Goal: Use online tool/utility: Utilize a website feature to perform a specific function

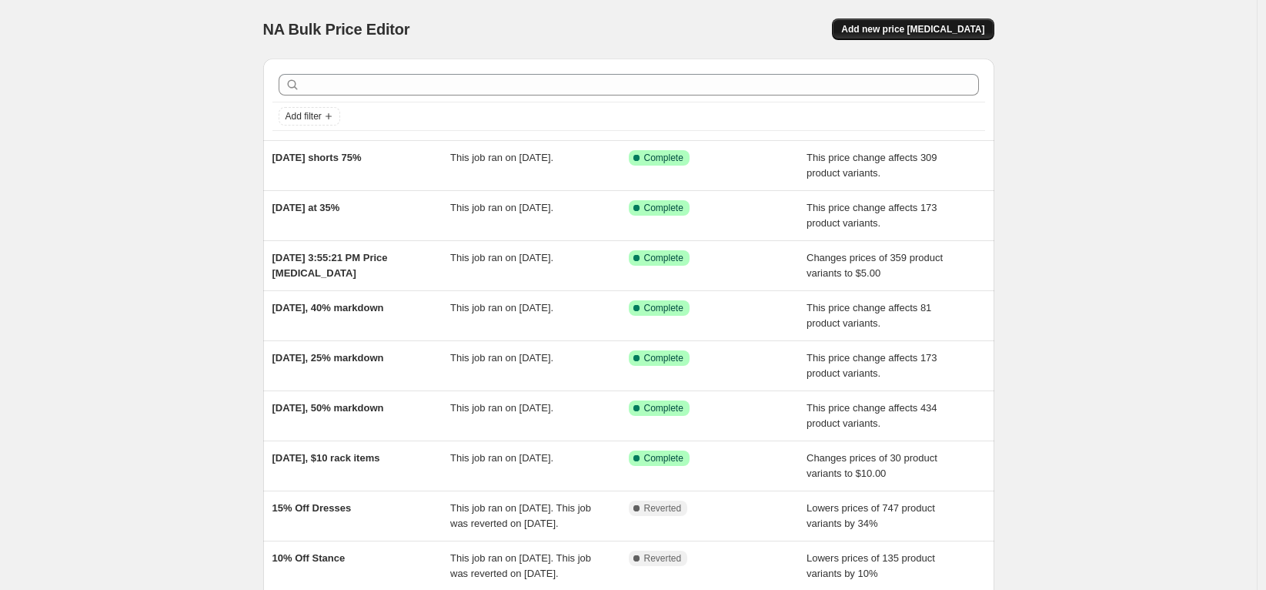
click at [914, 27] on span "Add new price [MEDICAL_DATA]" at bounding box center [912, 29] width 143 height 12
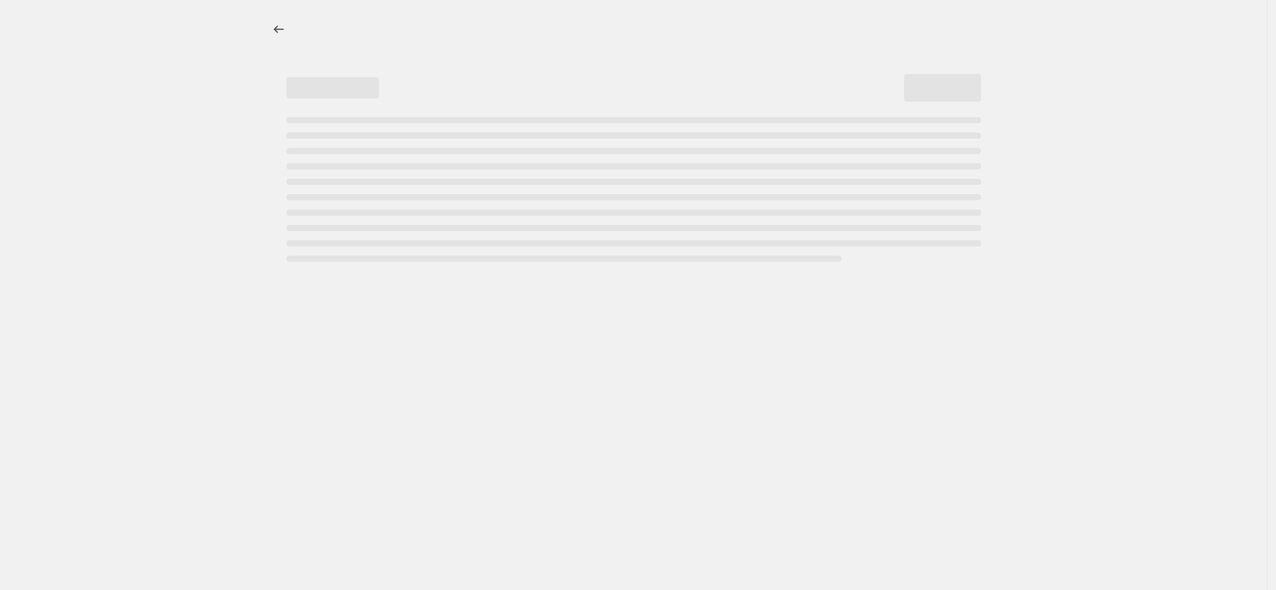
select select "percentage"
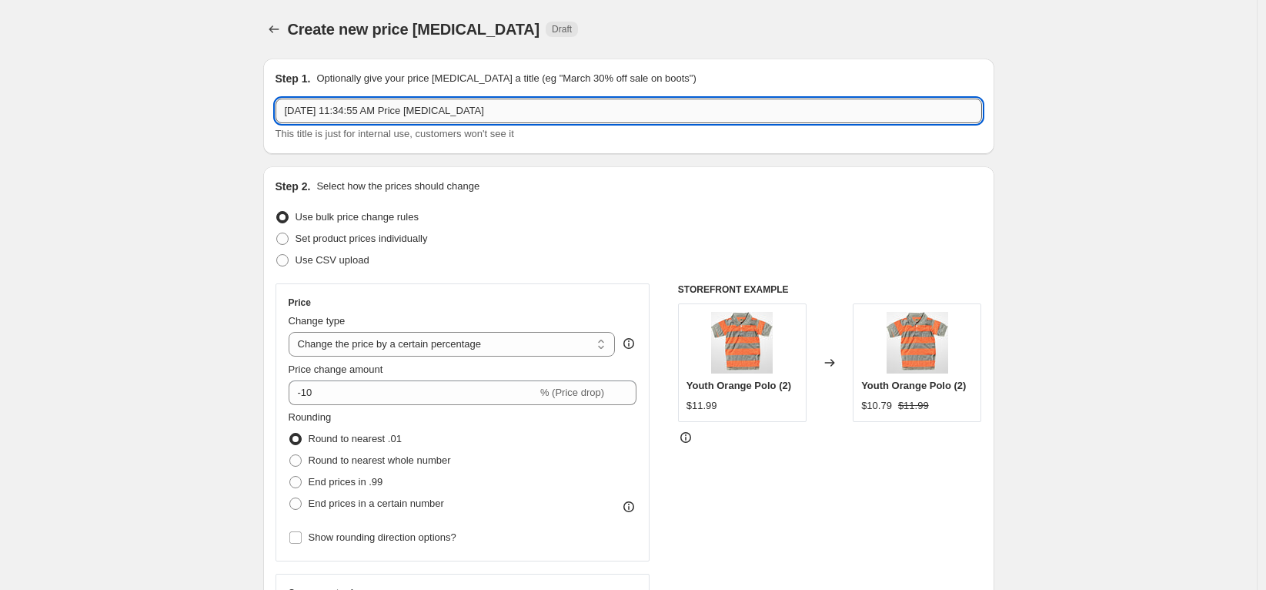
click at [500, 102] on input "[DATE] 11:34:55 AM Price [MEDICAL_DATA]" at bounding box center [629, 111] width 707 height 25
drag, startPoint x: 500, startPoint y: 102, endPoint x: 339, endPoint y: 99, distance: 160.9
click at [339, 99] on input "[DATE] 11:34:55 AM Price [MEDICAL_DATA]" at bounding box center [629, 111] width 707 height 25
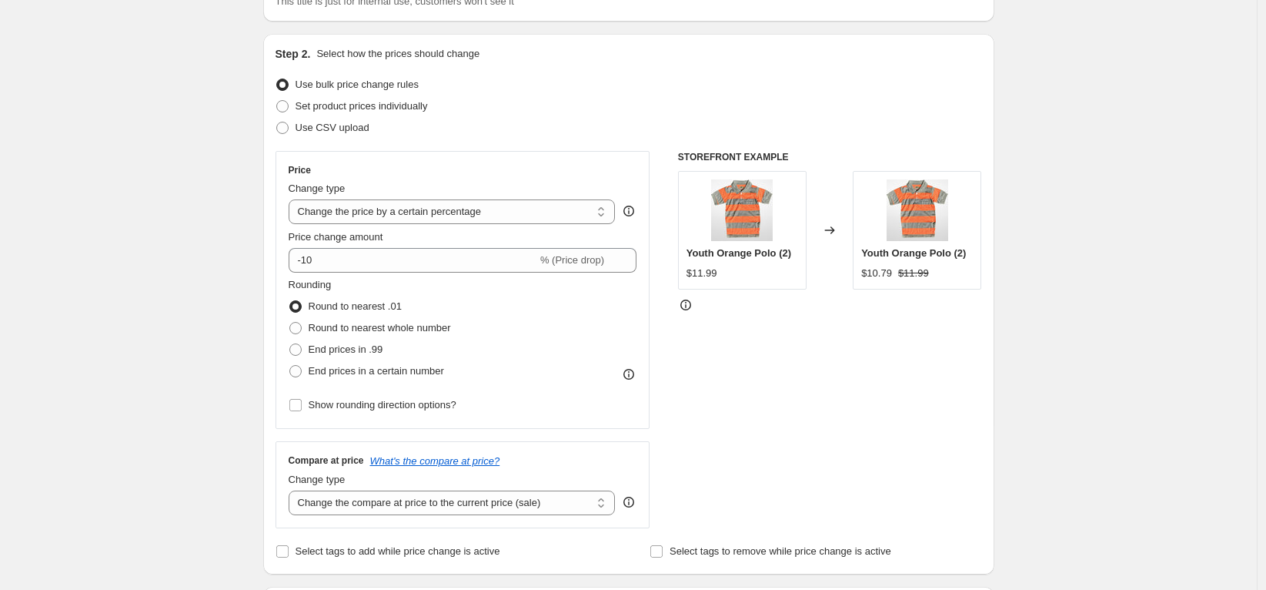
scroll to position [135, 0]
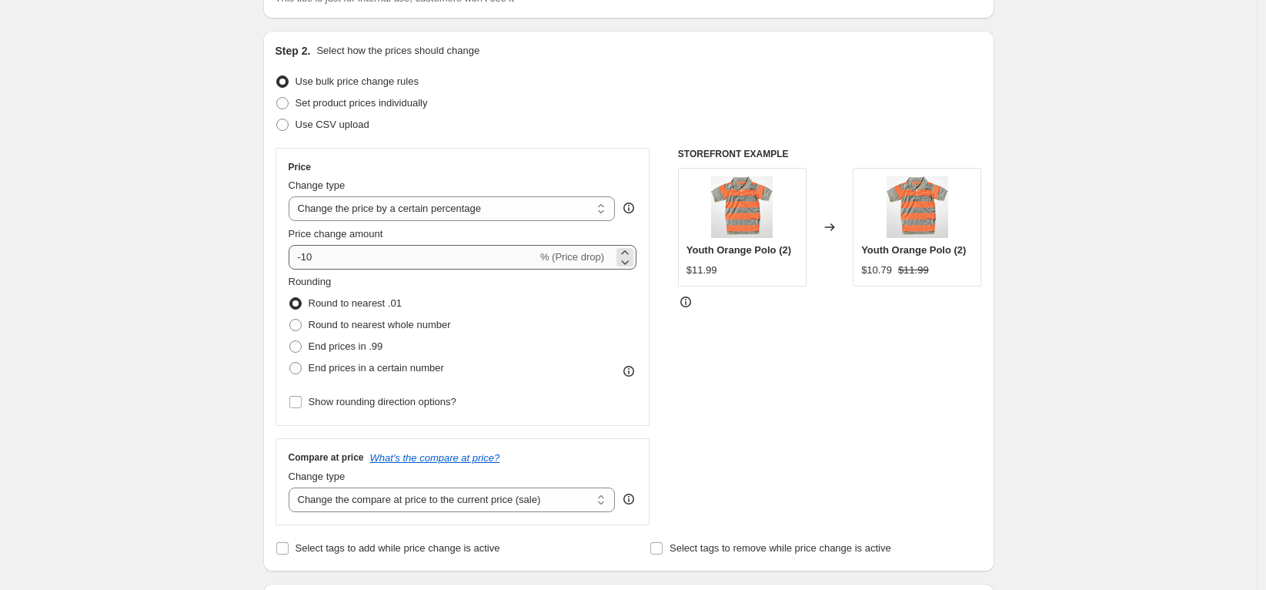
type input "[DATE] 50% off clearance"
click at [343, 246] on input "-10" at bounding box center [413, 257] width 249 height 25
type input "-1"
type input "-50"
click at [366, 211] on select "Change the price to a certain amount Change the price by a certain amount Chang…" at bounding box center [452, 208] width 327 height 25
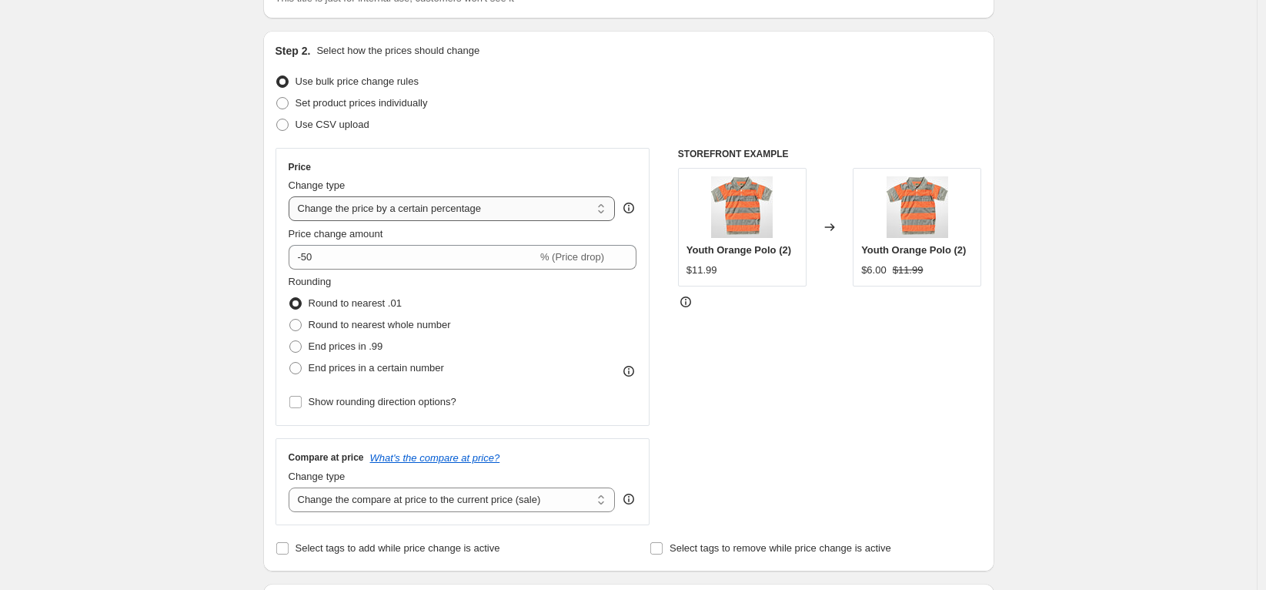
select select "pcap"
click at [293, 196] on select "Change the price to a certain amount Change the price by a certain amount Chang…" at bounding box center [452, 208] width 327 height 25
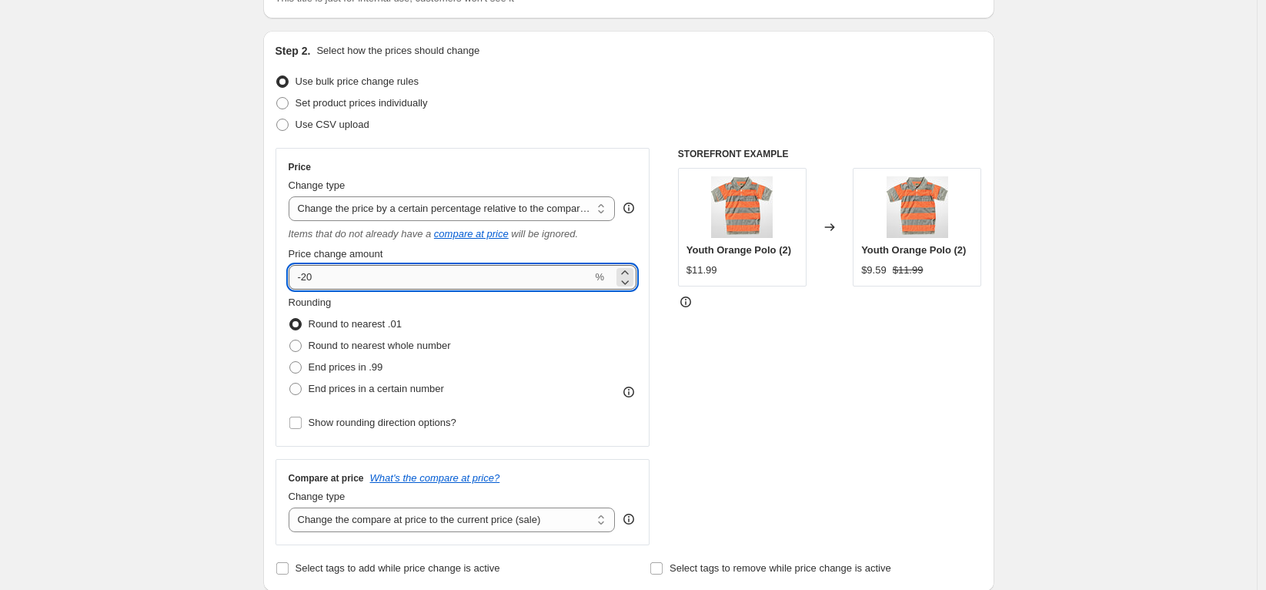
click at [350, 272] on input "-20" at bounding box center [441, 277] width 304 height 25
type input "-2"
type input "-50"
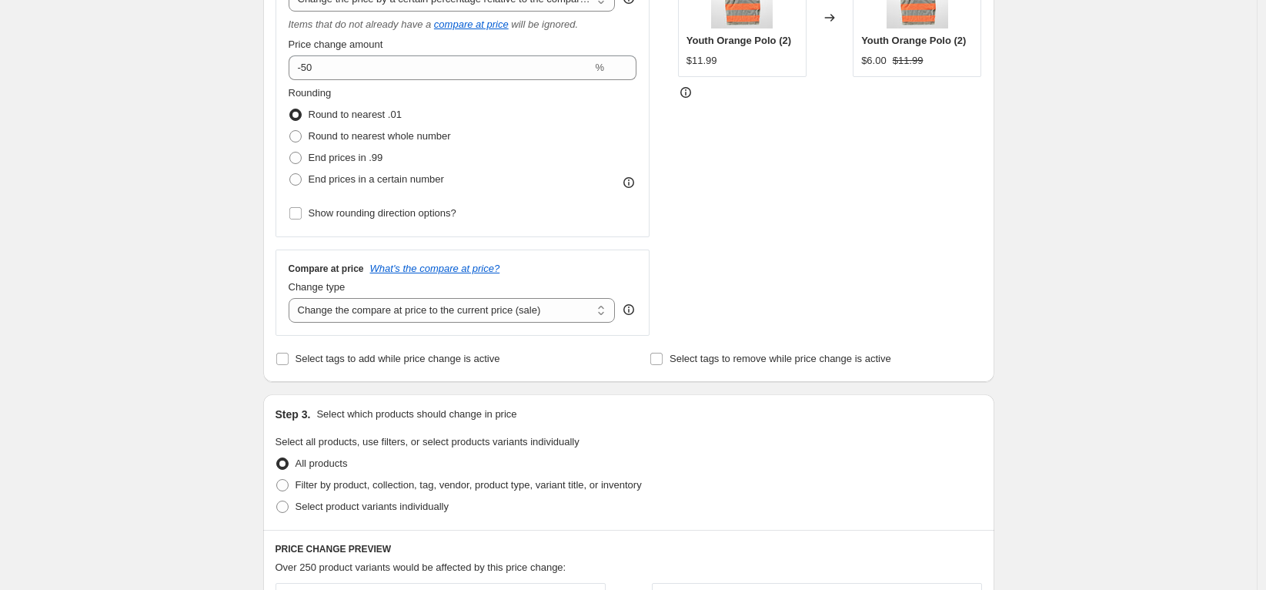
scroll to position [348, 0]
click at [320, 311] on select "Change the compare at price to the current price (sale) Change the compare at p…" at bounding box center [452, 307] width 327 height 25
select select "no_change"
click at [293, 295] on select "Change the compare at price to the current price (sale) Change the compare at p…" at bounding box center [452, 307] width 327 height 25
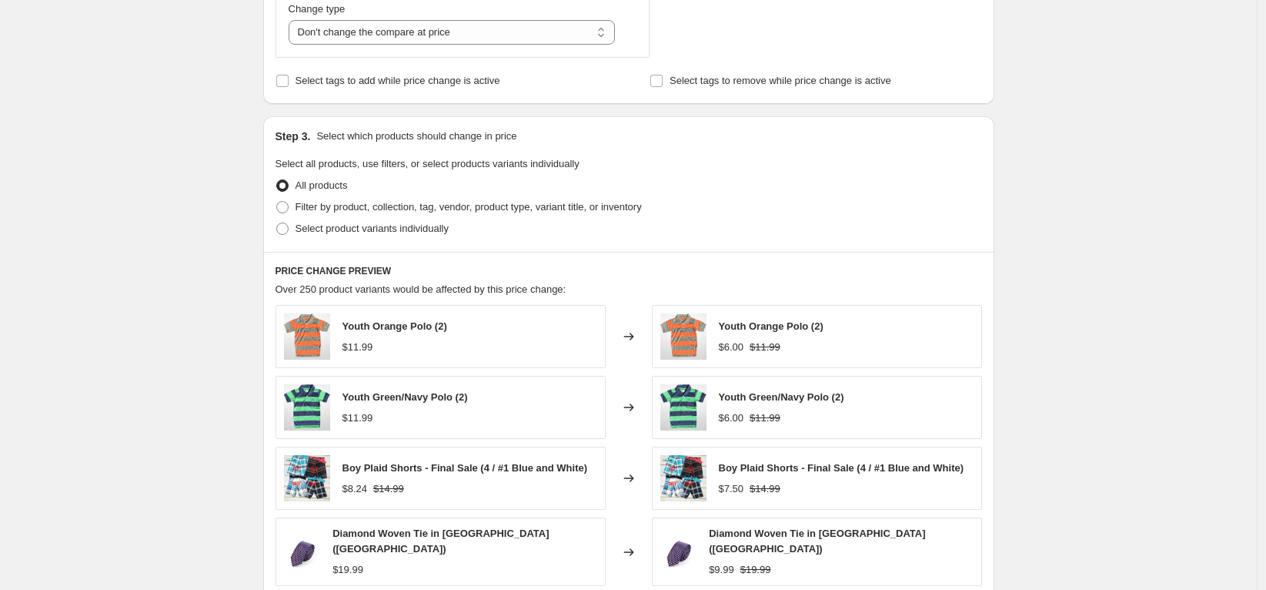
scroll to position [624, 0]
click at [346, 208] on span "Filter by product, collection, tag, vendor, product type, variant title, or inv…" at bounding box center [469, 205] width 346 height 12
click at [277, 200] on input "Filter by product, collection, tag, vendor, product type, variant title, or inv…" at bounding box center [276, 199] width 1 height 1
radio input "true"
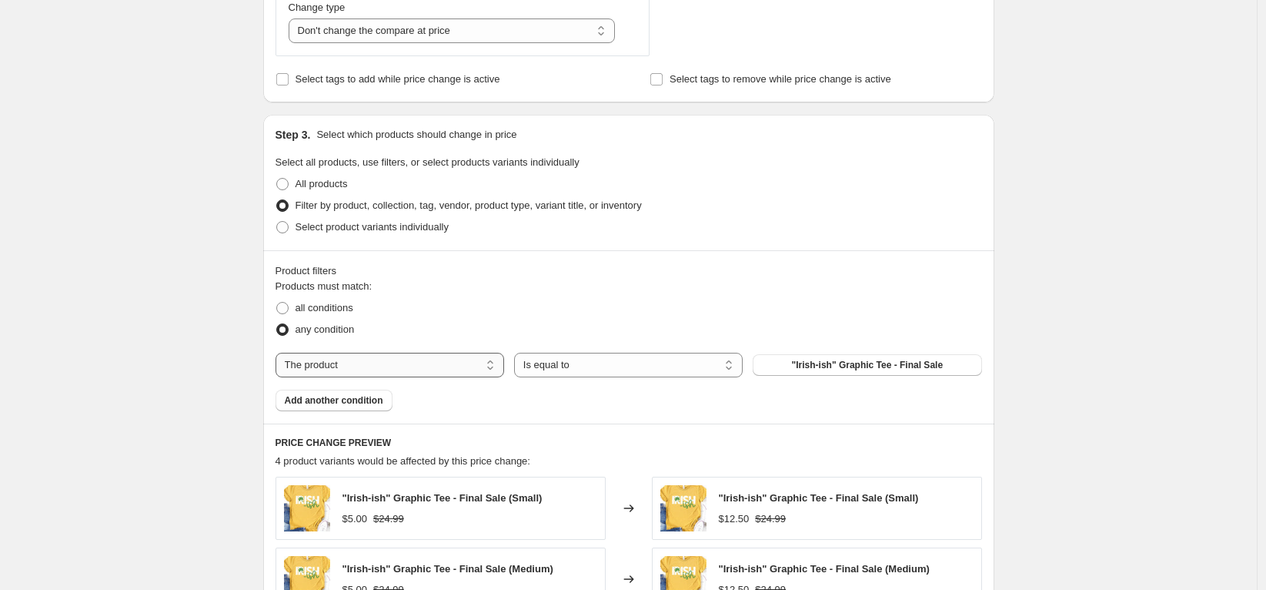
click at [446, 369] on select "The product The product's collection The product's tag The product's vendor The…" at bounding box center [390, 365] width 229 height 25
select select "tag"
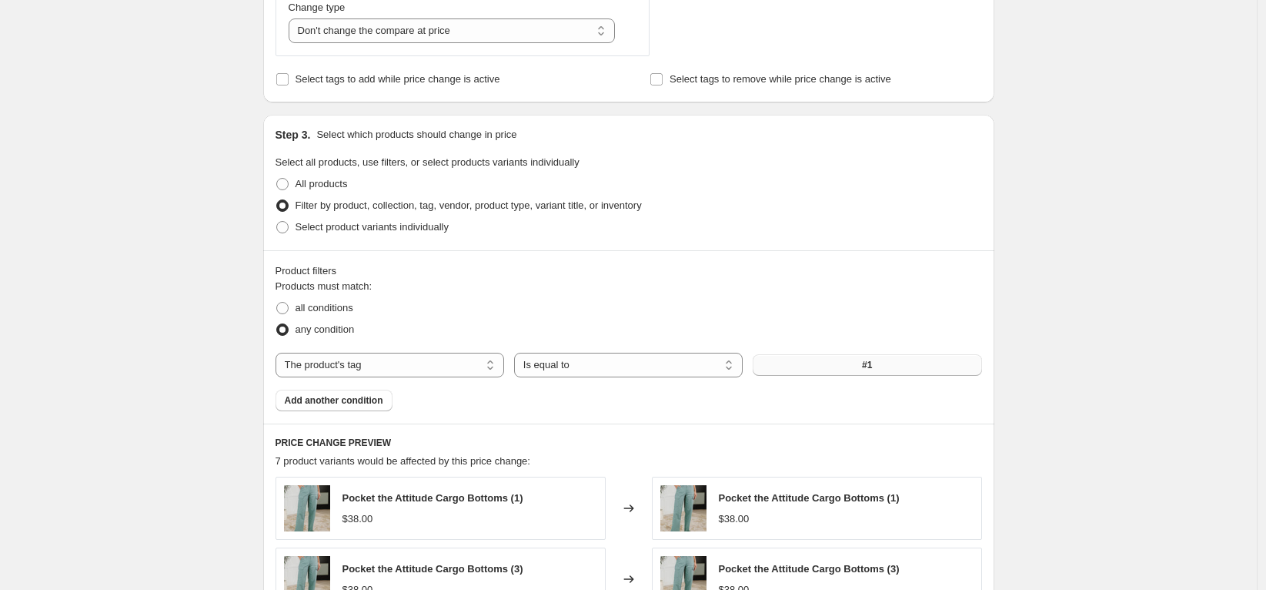
click at [821, 368] on button "#1" at bounding box center [867, 365] width 229 height 22
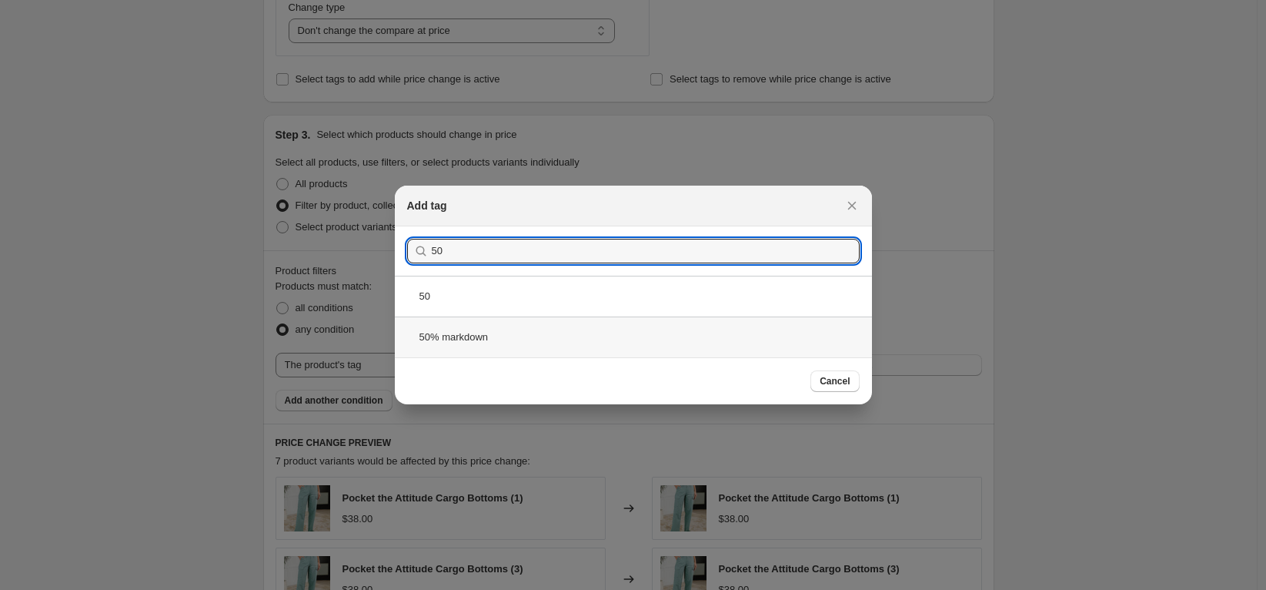
type input "50"
click at [640, 340] on div "50% markdown" at bounding box center [633, 336] width 477 height 41
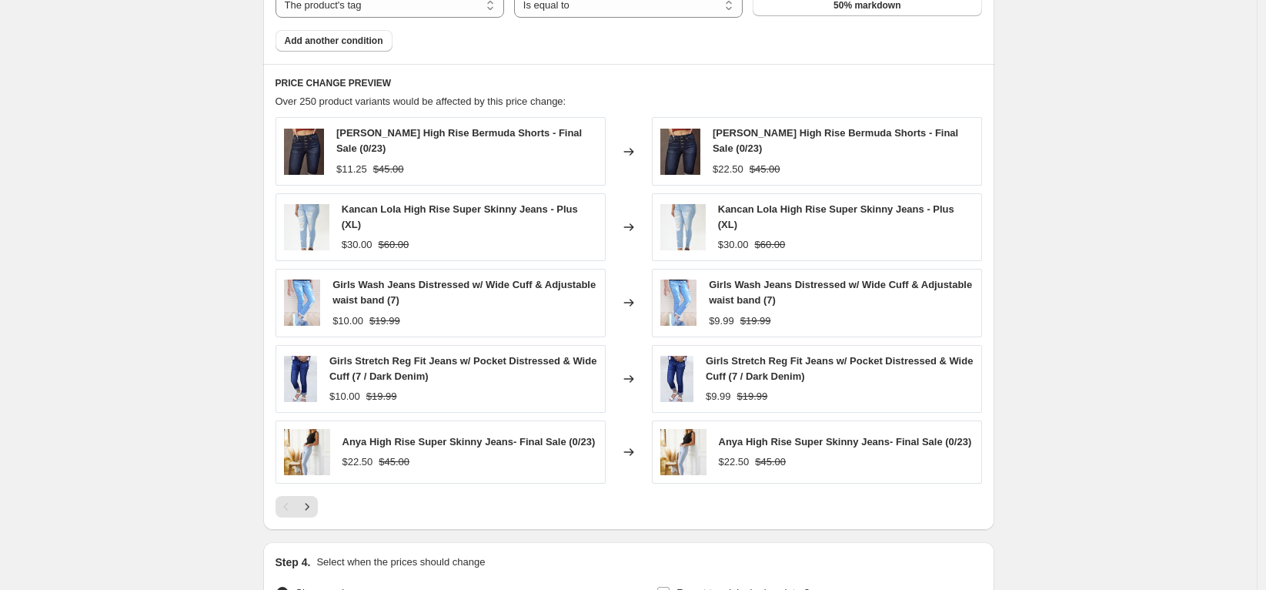
scroll to position [985, 0]
click at [312, 498] on icon "Next" at bounding box center [306, 505] width 15 height 15
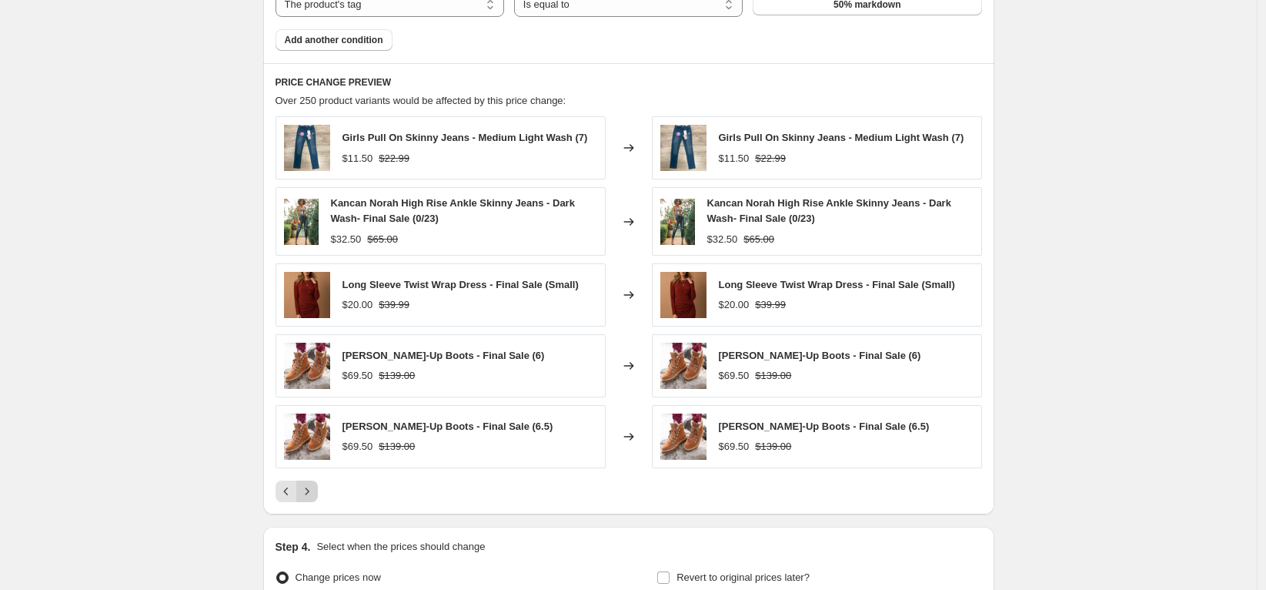
click at [312, 493] on icon "Next" at bounding box center [306, 490] width 15 height 15
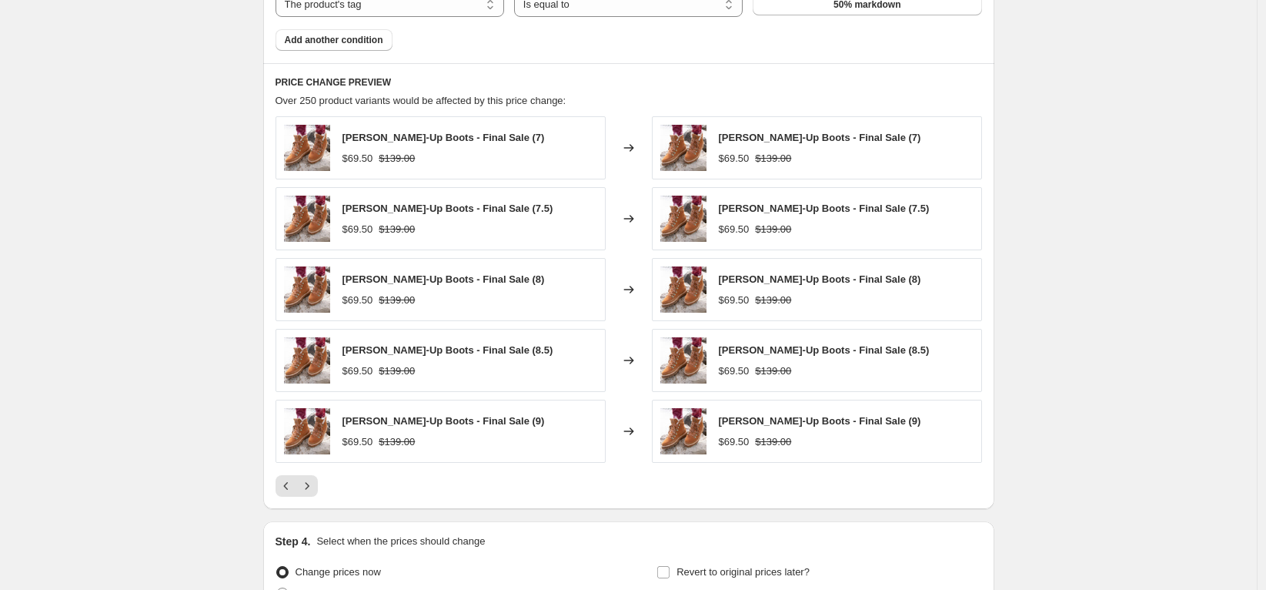
scroll to position [1142, 0]
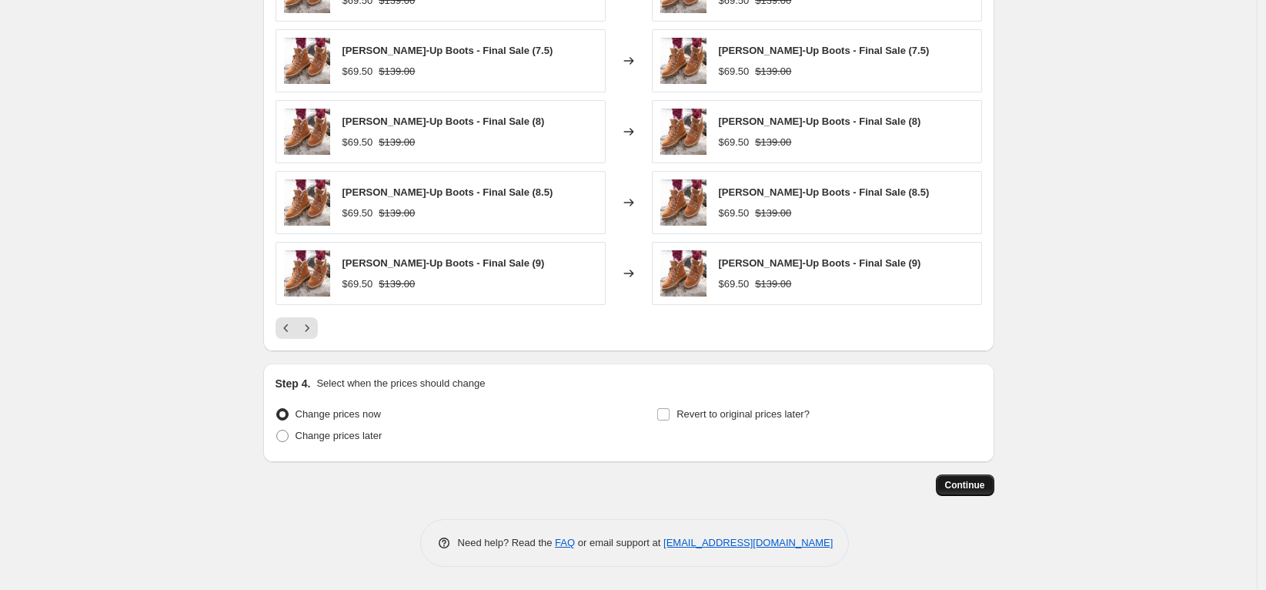
click at [961, 476] on button "Continue" at bounding box center [965, 485] width 59 height 22
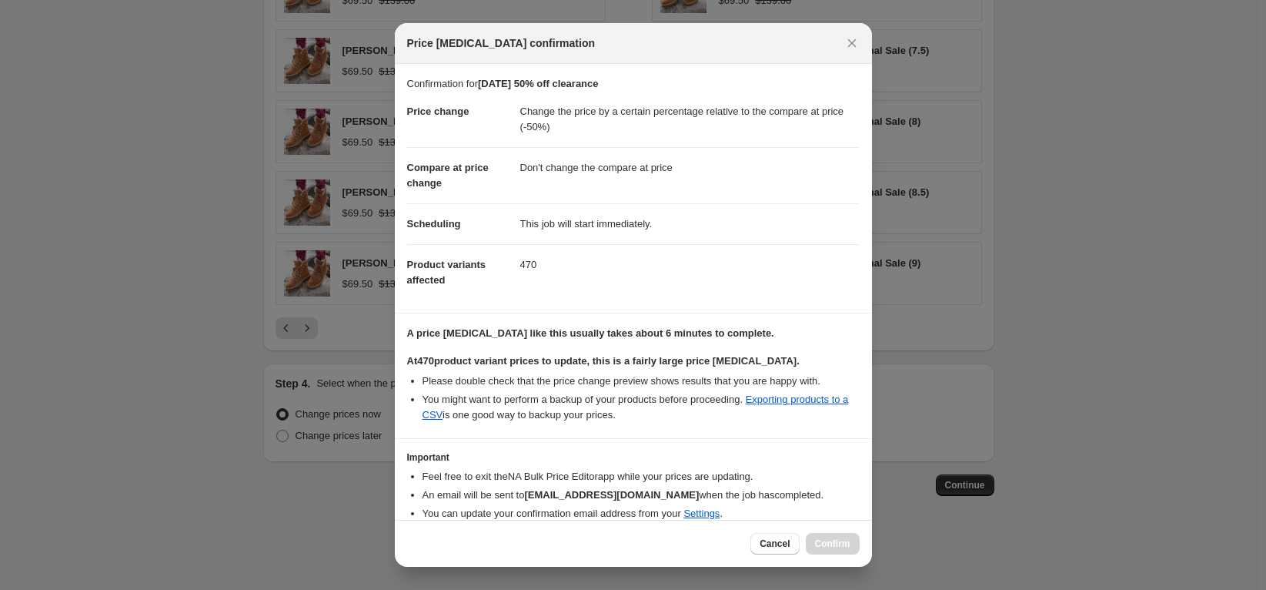
scroll to position [63, 0]
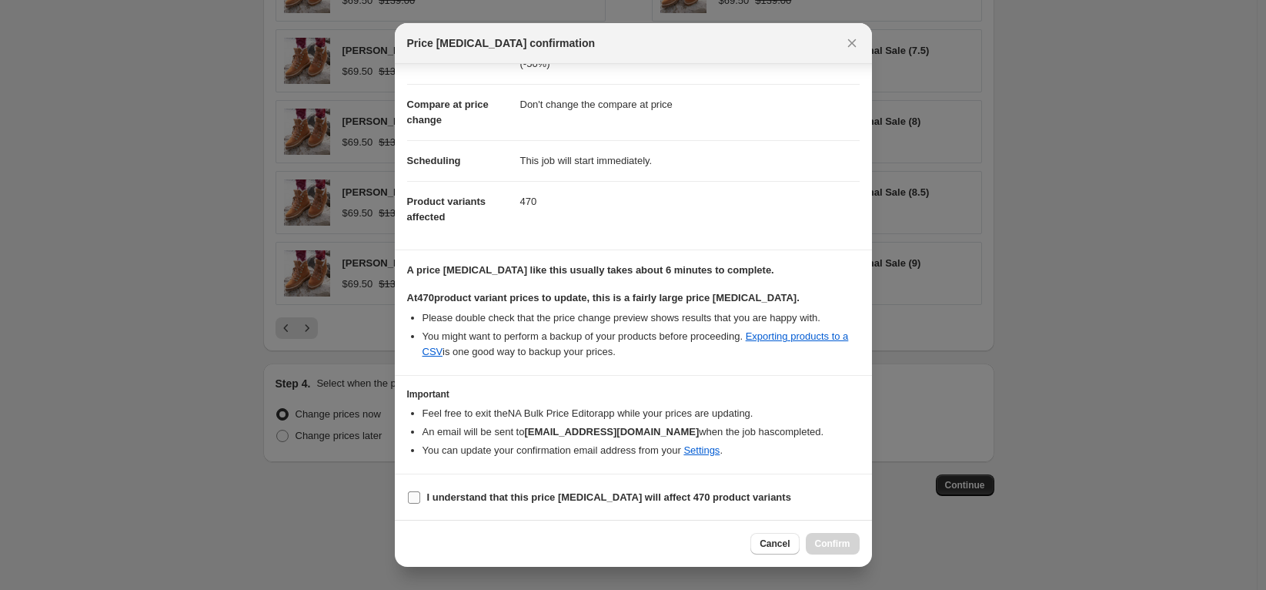
click at [636, 494] on b "I understand that this price [MEDICAL_DATA] will affect 470 product variants" at bounding box center [609, 497] width 364 height 12
click at [420, 494] on input "I understand that this price [MEDICAL_DATA] will affect 470 product variants" at bounding box center [414, 497] width 12 height 12
checkbox input "true"
click at [837, 546] on span "Confirm" at bounding box center [832, 543] width 35 height 12
